Goal: Task Accomplishment & Management: Complete application form

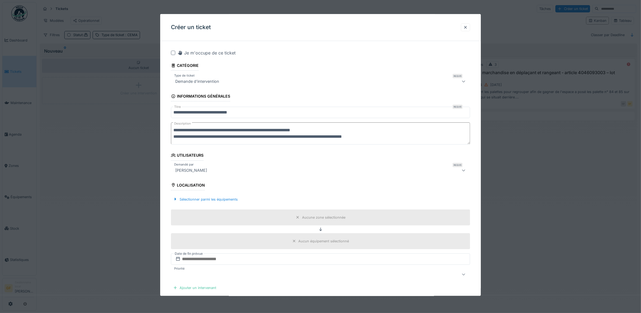
type textarea "**********"
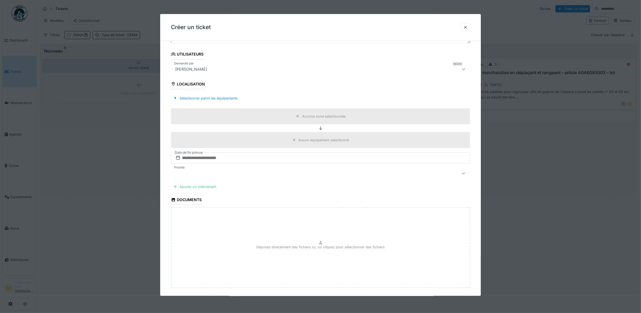
click at [329, 118] on div "Aucune zone sélectionnée" at bounding box center [323, 116] width 43 height 5
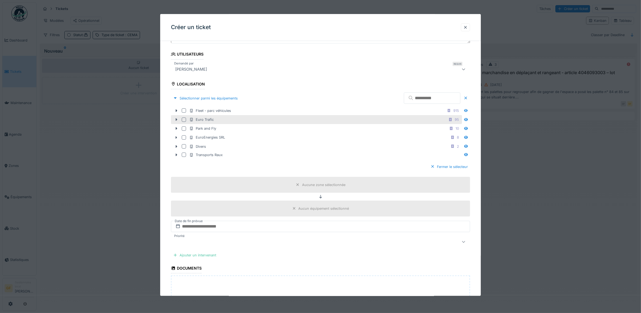
click at [182, 120] on div at bounding box center [184, 119] width 4 height 4
click at [177, 120] on icon at bounding box center [176, 120] width 4 height 4
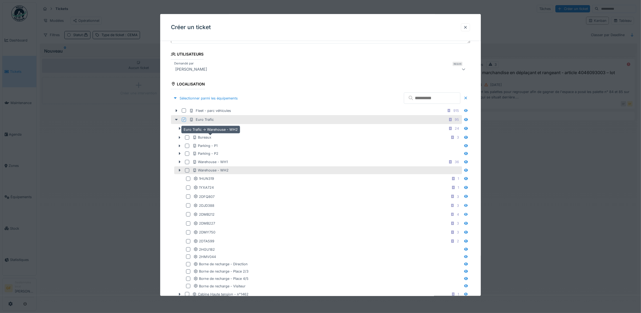
scroll to position [135, 0]
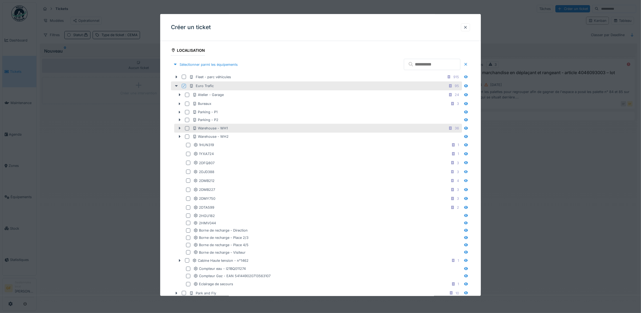
click at [180, 130] on icon at bounding box center [180, 128] width 2 height 3
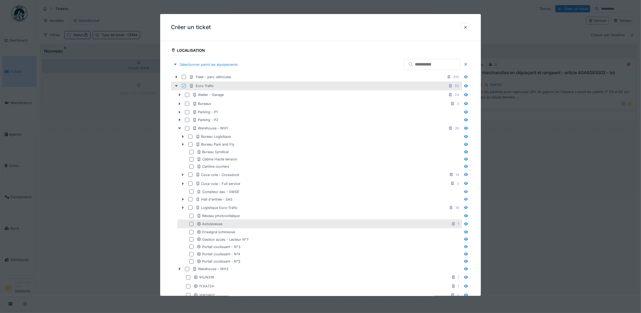
scroll to position [168, 0]
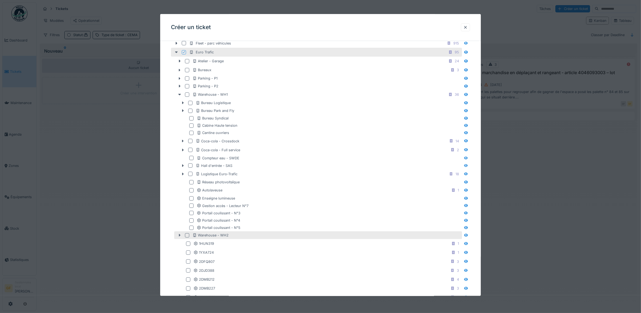
click at [181, 237] on icon at bounding box center [180, 236] width 4 height 4
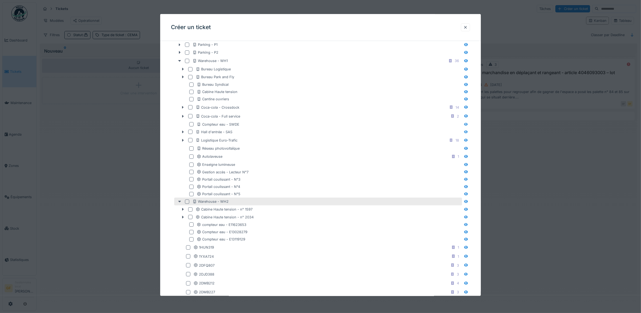
click at [179, 203] on icon at bounding box center [180, 202] width 4 height 4
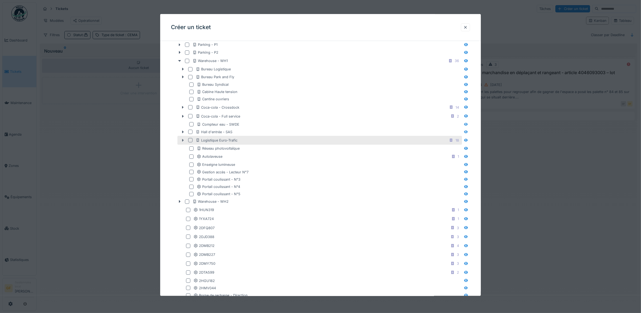
click at [182, 142] on icon at bounding box center [183, 140] width 4 height 4
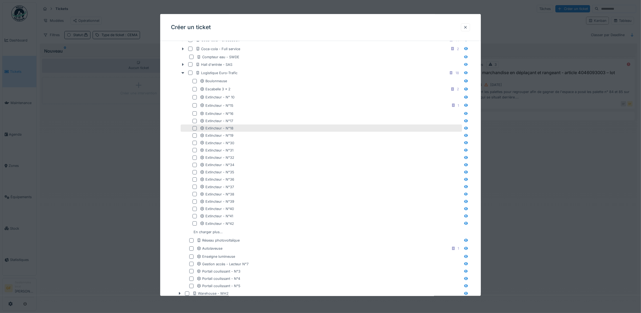
scroll to position [303, 0]
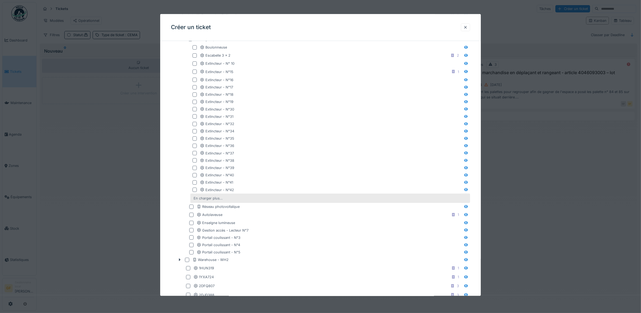
click at [212, 198] on div "En charger plus…" at bounding box center [208, 198] width 33 height 7
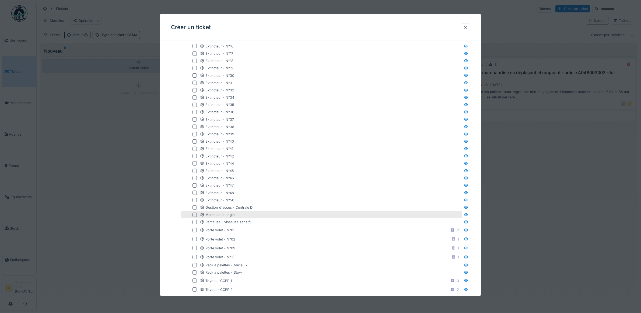
scroll to position [370, 0]
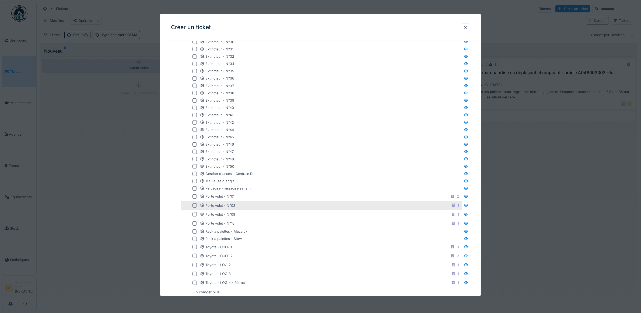
click at [193, 207] on div at bounding box center [195, 205] width 4 height 4
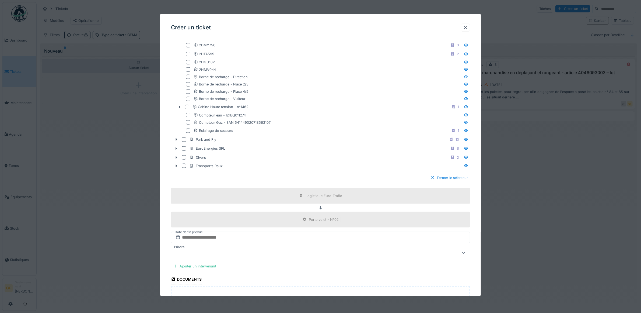
scroll to position [775, 0]
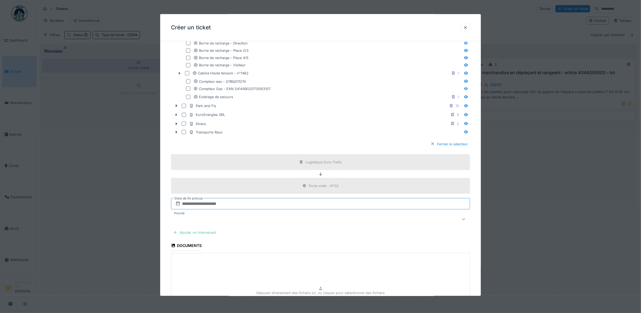
click at [220, 209] on input "text" at bounding box center [320, 203] width 299 height 11
click at [313, 269] on div "24" at bounding box center [313, 264] width 7 height 7
click at [237, 222] on div at bounding box center [303, 219] width 261 height 6
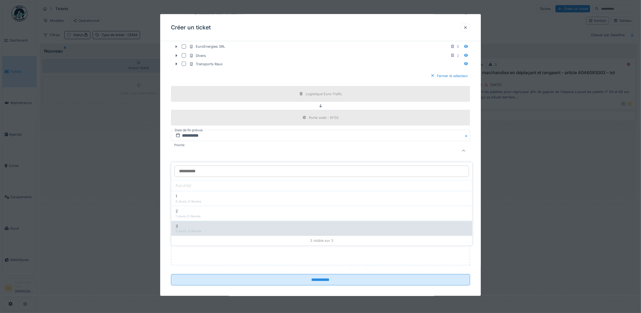
click at [242, 226] on div "3" at bounding box center [322, 226] width 293 height 6
type input "***"
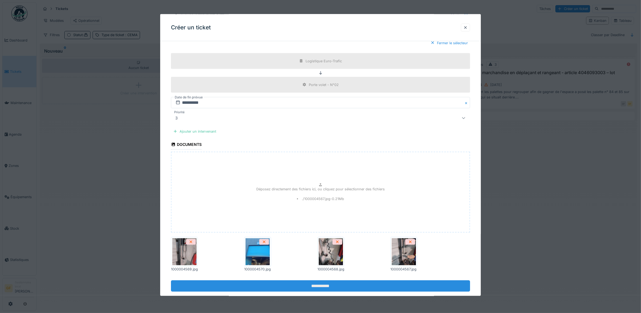
scroll to position [891, 0]
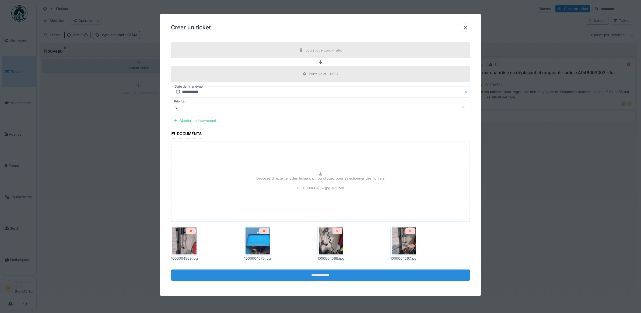
click at [311, 276] on input "**********" at bounding box center [320, 274] width 299 height 11
